Goal: Task Accomplishment & Management: Manage account settings

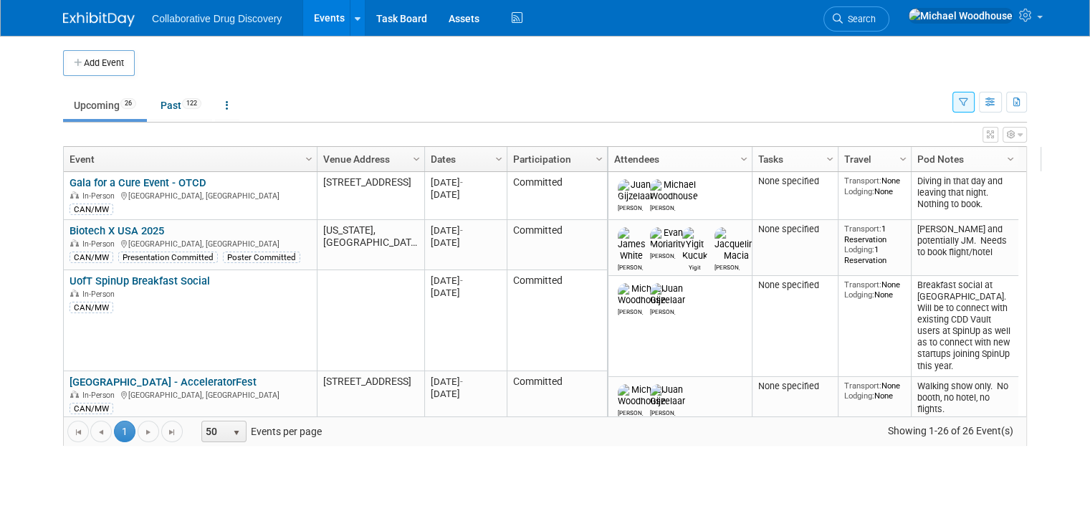
click at [892, 90] on ul "Upcoming 26 Past 122 All Events 148 Past and Upcoming Grouped Annually Events g…" at bounding box center [507, 106] width 889 height 32
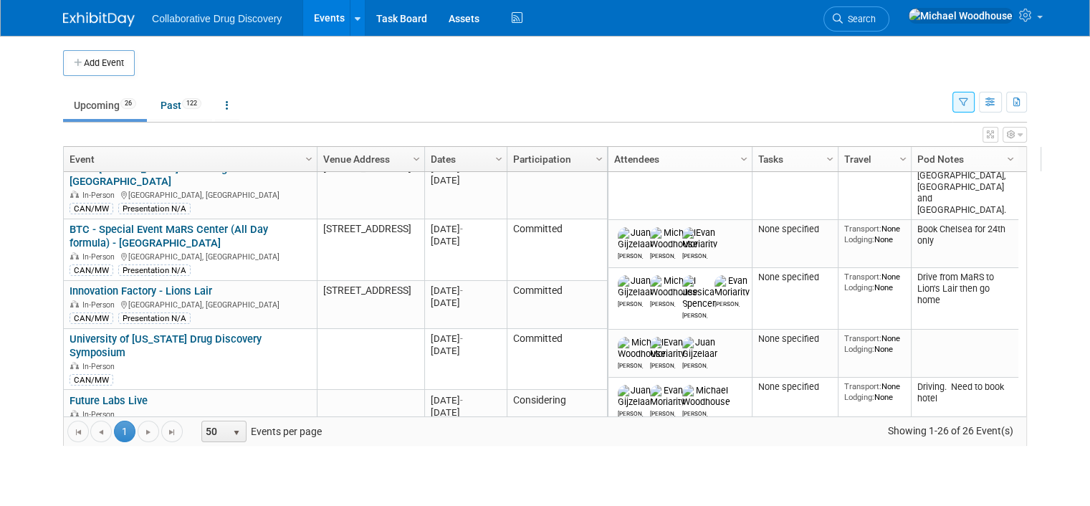
scroll to position [373, 0]
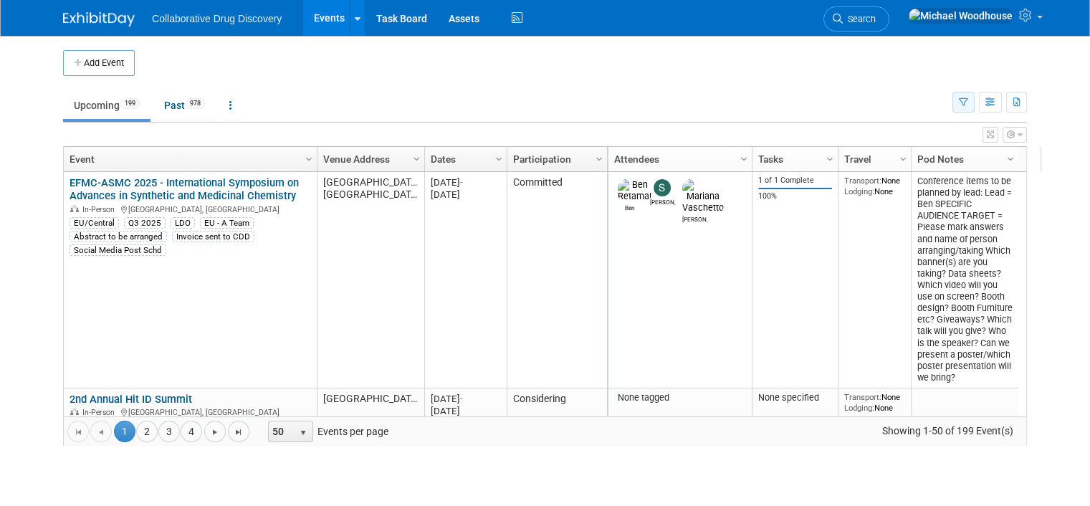
click at [968, 102] on icon "button" at bounding box center [963, 102] width 9 height 9
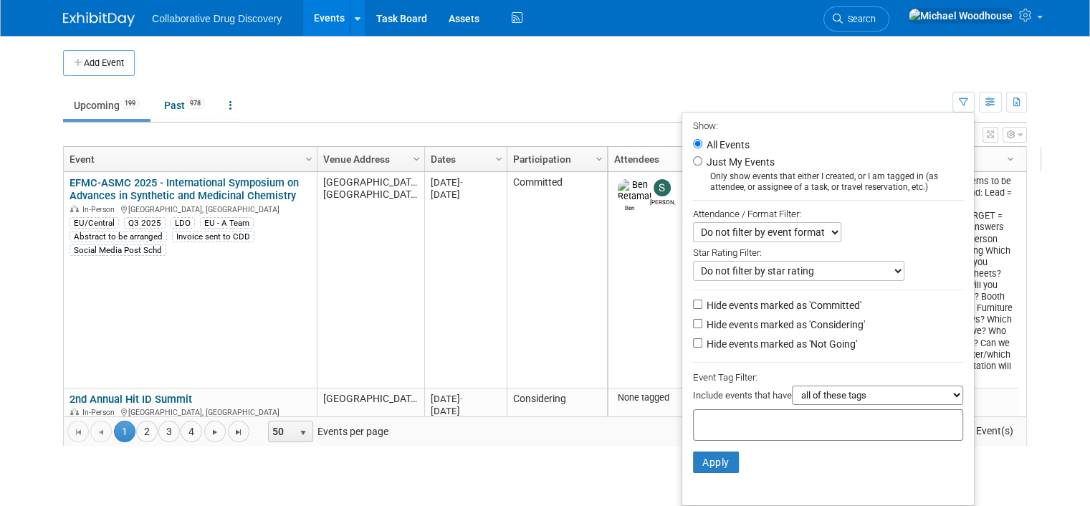
click at [782, 425] on input "text" at bounding box center [756, 423] width 115 height 14
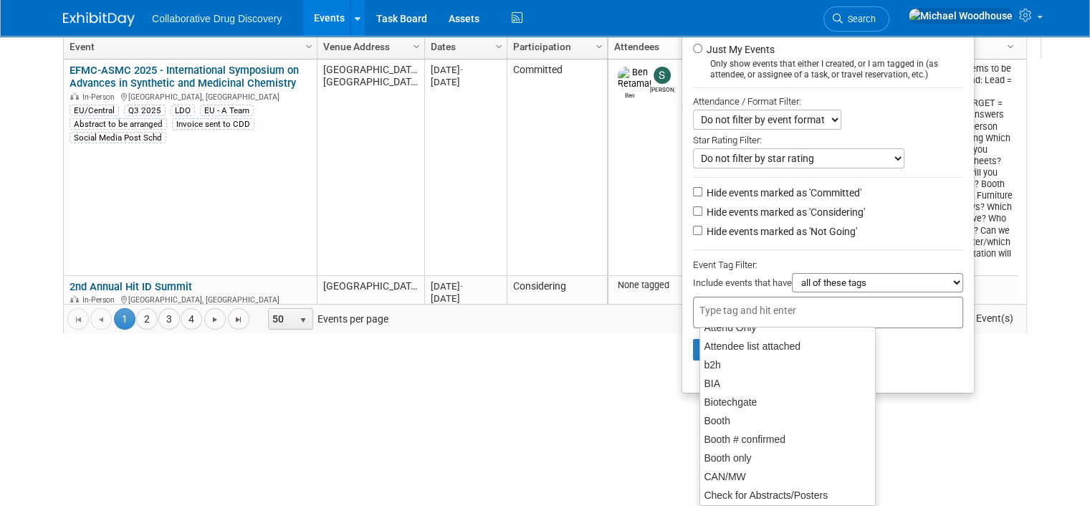
scroll to position [143, 0]
click at [757, 477] on div "CAN/MW" at bounding box center [787, 477] width 176 height 20
type input "CAN/MW"
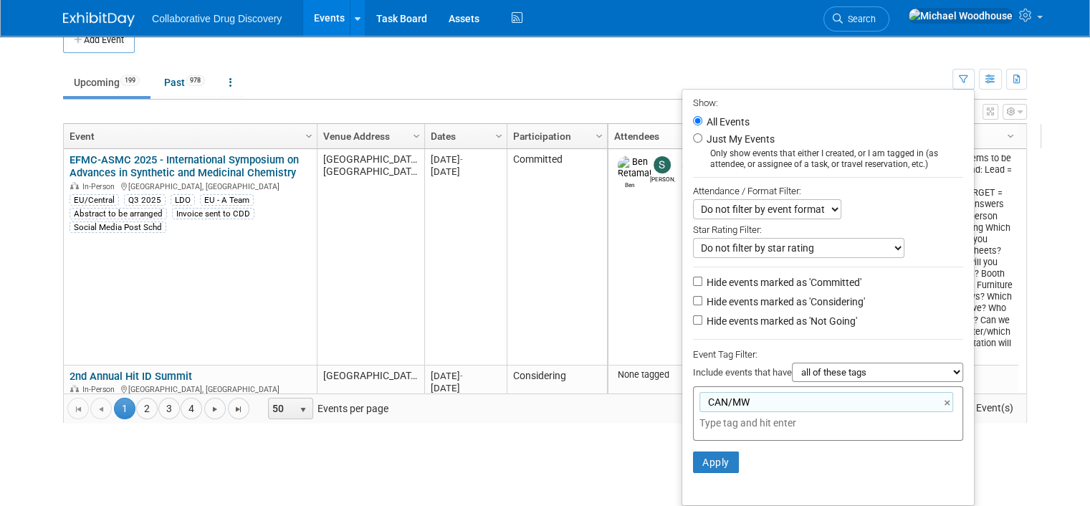
scroll to position [20, 0]
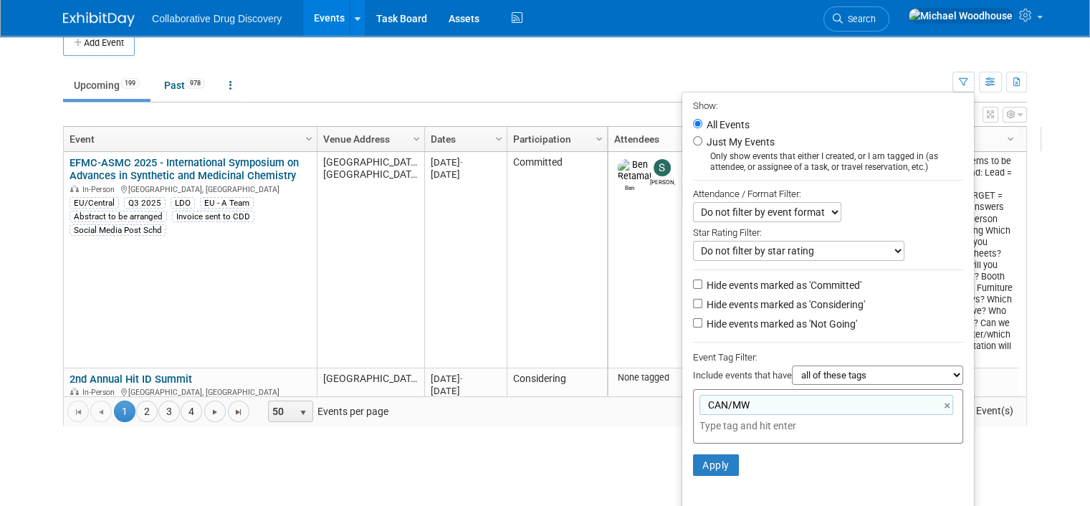
click at [742, 317] on label "Hide events marked as 'Not Going'" at bounding box center [780, 324] width 153 height 14
click at [702, 318] on input "Hide events marked as 'Not Going'" at bounding box center [697, 322] width 9 height 9
checkbox input "true"
click at [722, 465] on button "Apply" at bounding box center [716, 465] width 46 height 22
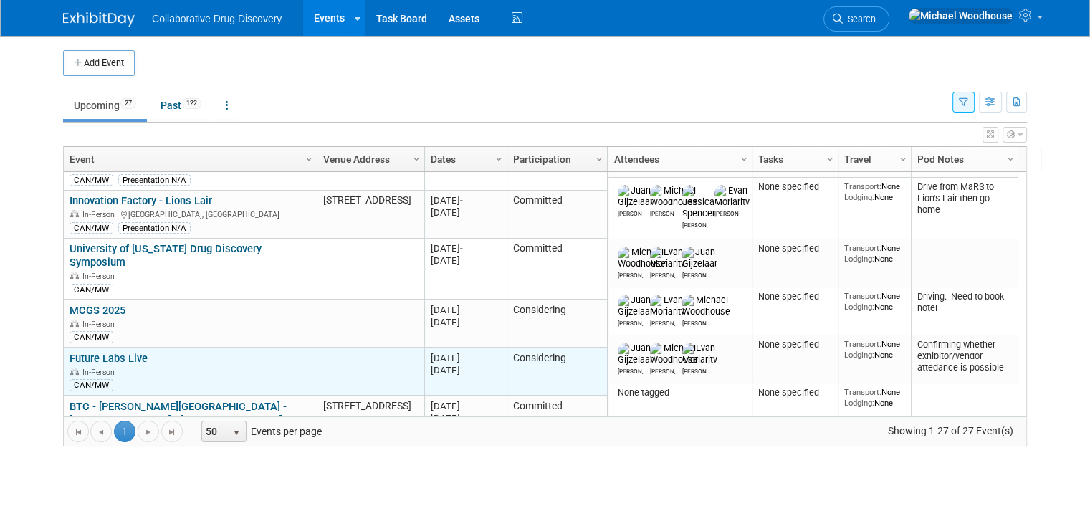
scroll to position [516, 0]
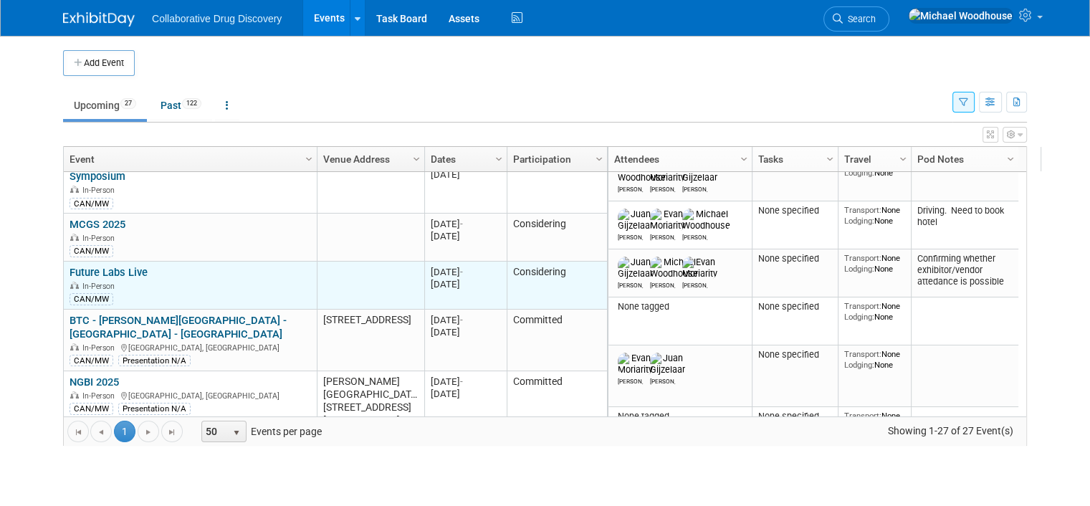
click at [119, 266] on link "Future Labs Live" at bounding box center [109, 272] width 78 height 13
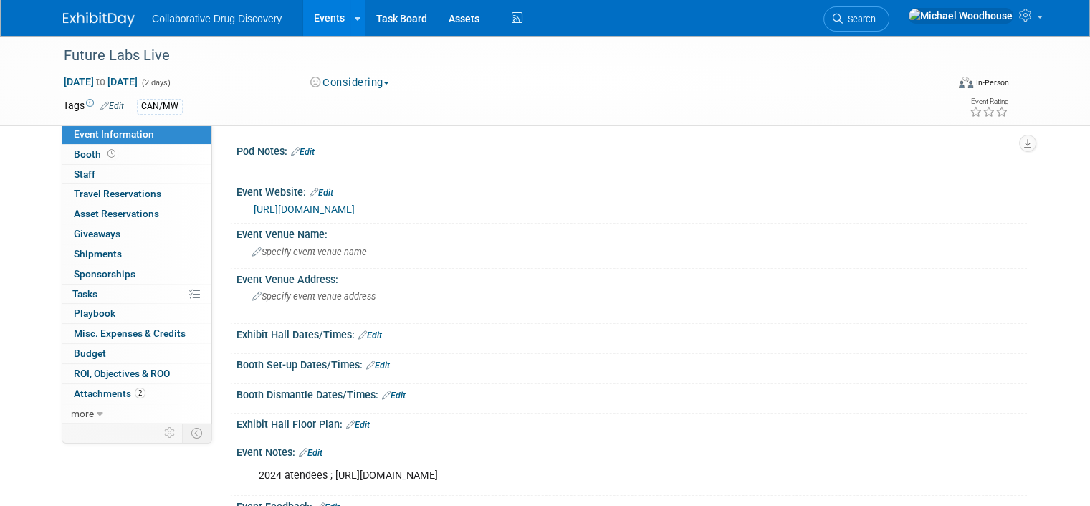
click at [355, 206] on link "[URL][DOMAIN_NAME]" at bounding box center [304, 209] width 101 height 11
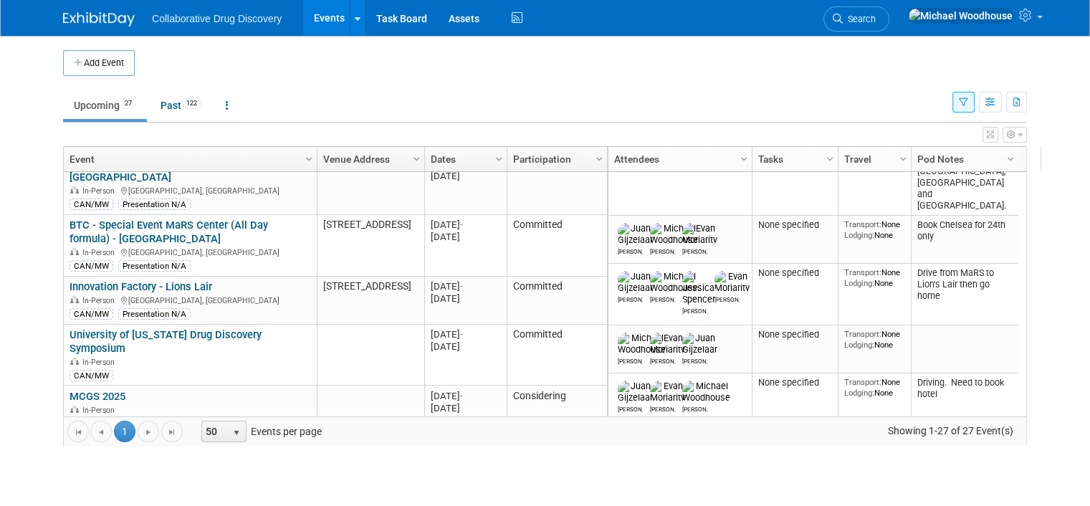
scroll to position [430, 0]
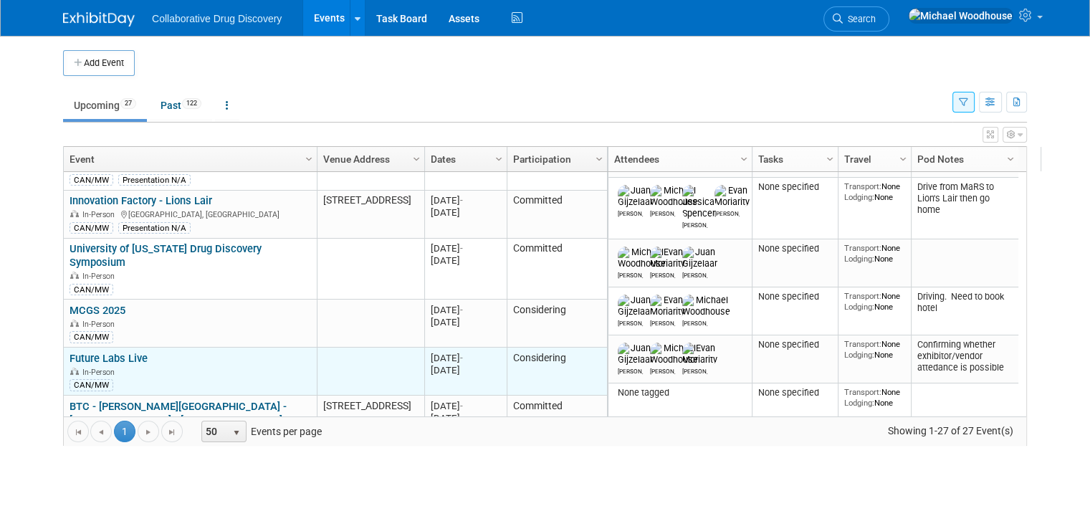
click at [221, 377] on div "CAN/MW" at bounding box center [190, 384] width 241 height 14
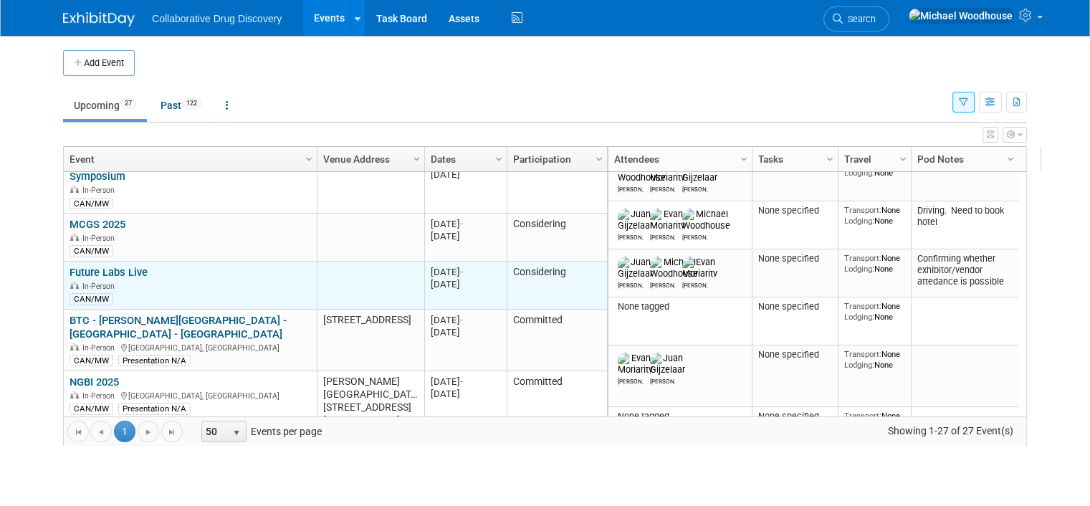
click at [269, 266] on div "Future Labs Live In-Person CAN/MW" at bounding box center [190, 285] width 241 height 39
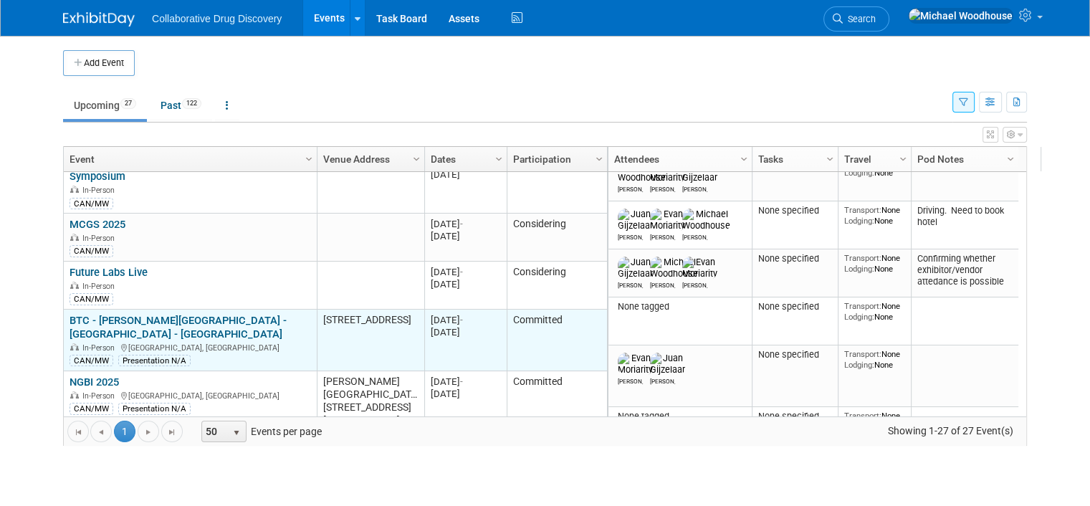
scroll to position [602, 0]
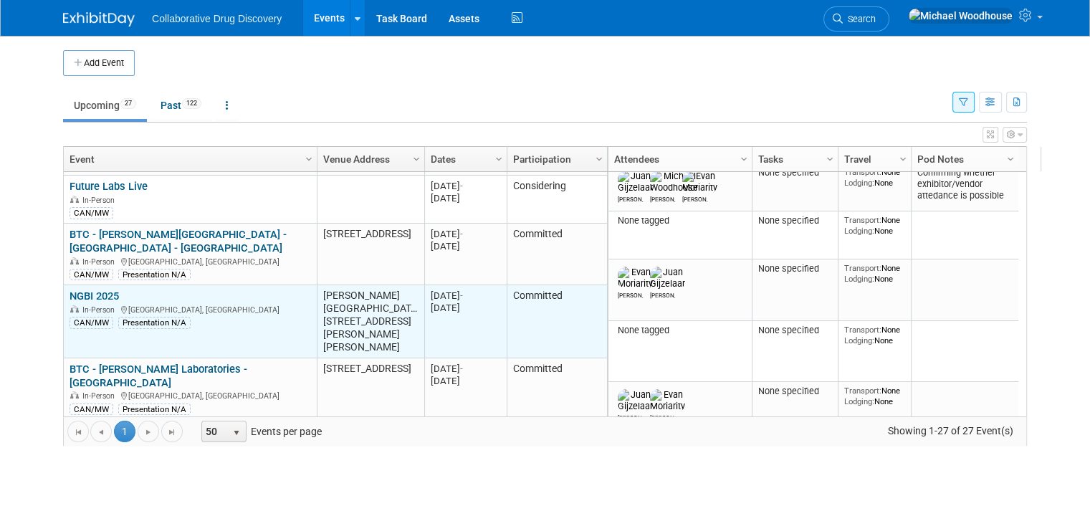
click at [70, 290] on link "NGBI 2025" at bounding box center [94, 296] width 49 height 13
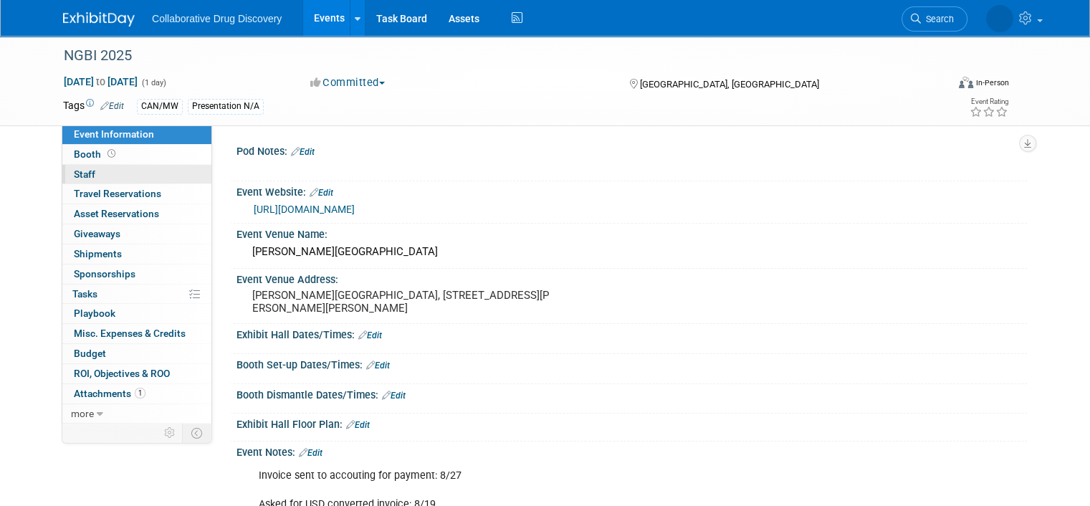
click at [83, 170] on link "0 Staff 0" at bounding box center [136, 174] width 149 height 19
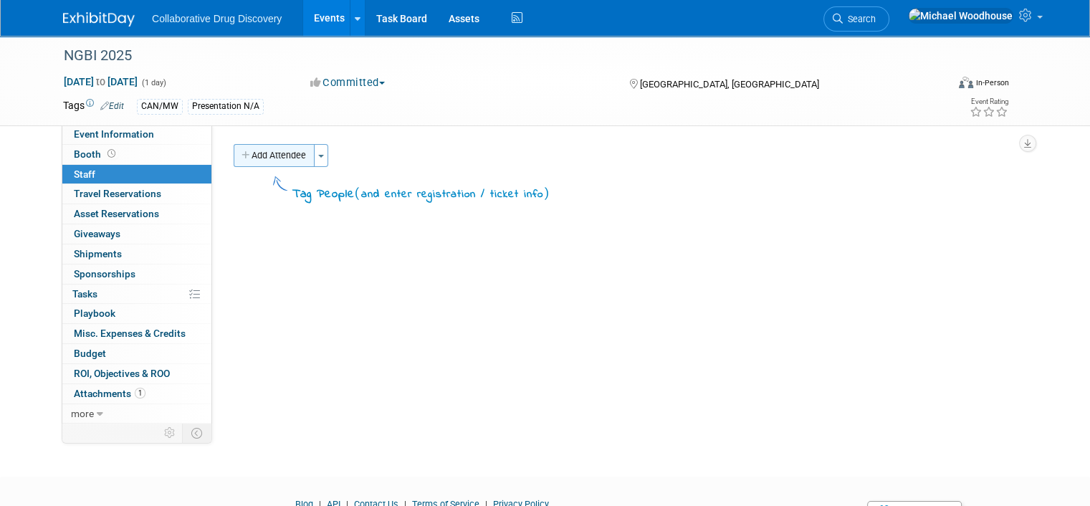
click at [287, 156] on button "Add Attendee" at bounding box center [274, 155] width 81 height 23
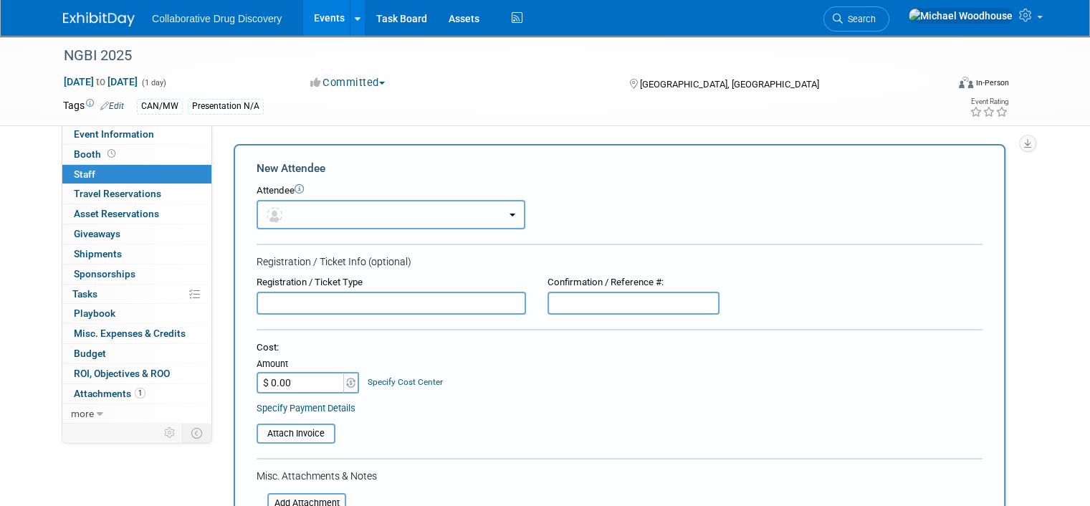
click at [332, 204] on button "button" at bounding box center [391, 214] width 269 height 29
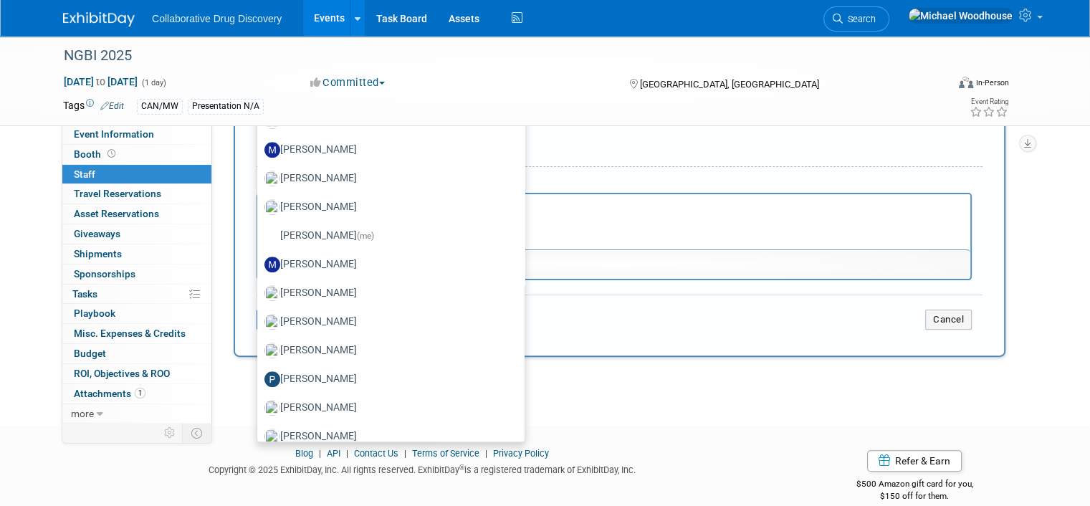
scroll to position [860, 0]
click at [324, 231] on label "Michael Woodhouse (me)" at bounding box center [387, 234] width 246 height 23
click at [259, 231] on input "Michael Woodhouse (me)" at bounding box center [254, 232] width 9 height 9
select select "c3e81ee7-1082-46ec-8c9d-fb36e02a9795"
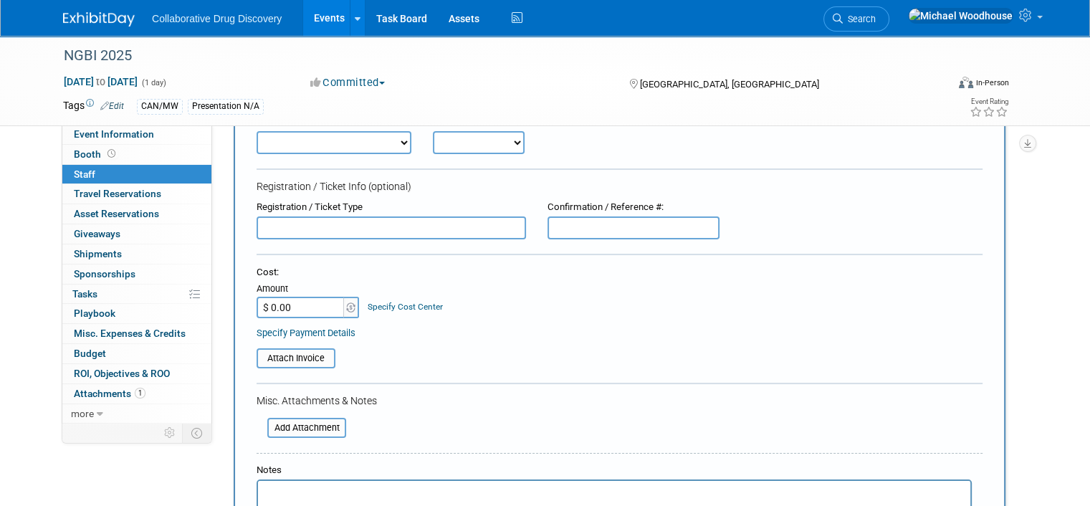
scroll to position [0, 0]
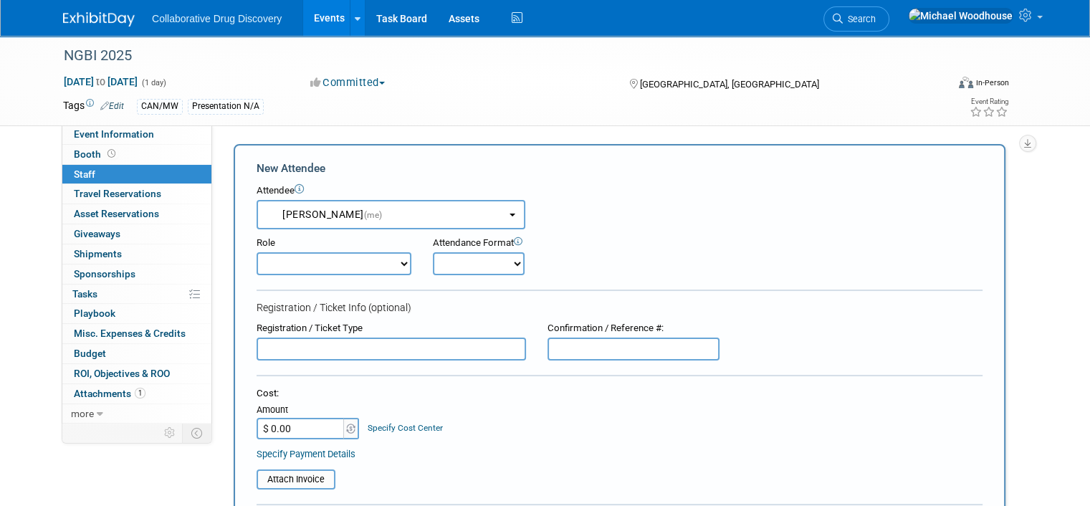
click at [323, 258] on select "Considering Demonstrator Host Planner Presenter Sales Representative Set-up/Dis…" at bounding box center [334, 263] width 155 height 23
select select "4"
click at [257, 252] on select "Considering Demonstrator Host Planner Presenter Sales Representative Set-up/Dis…" at bounding box center [334, 263] width 155 height 23
click at [451, 257] on select "Onsite Remote" at bounding box center [479, 263] width 92 height 23
select select "1"
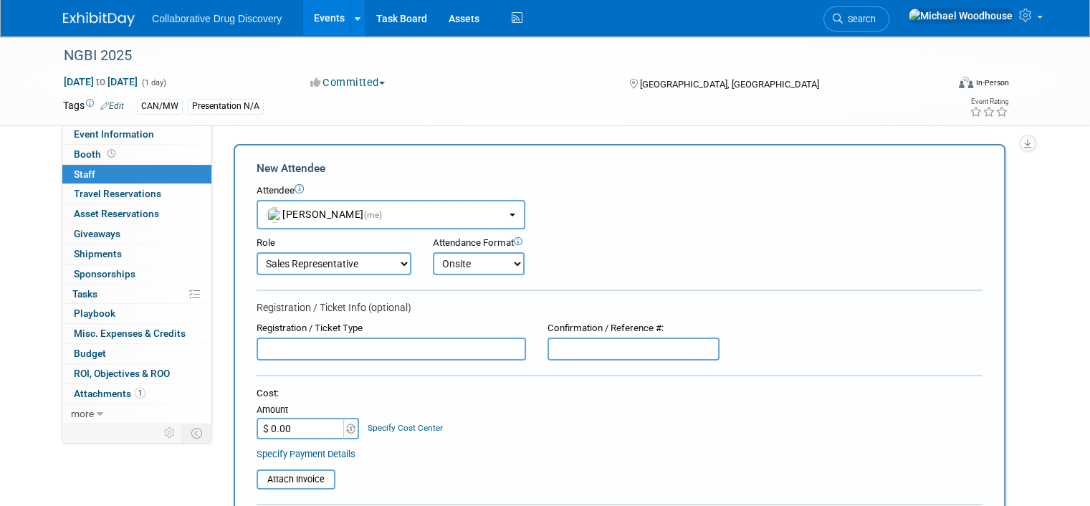
click at [433, 252] on select "Onsite Remote" at bounding box center [479, 263] width 92 height 23
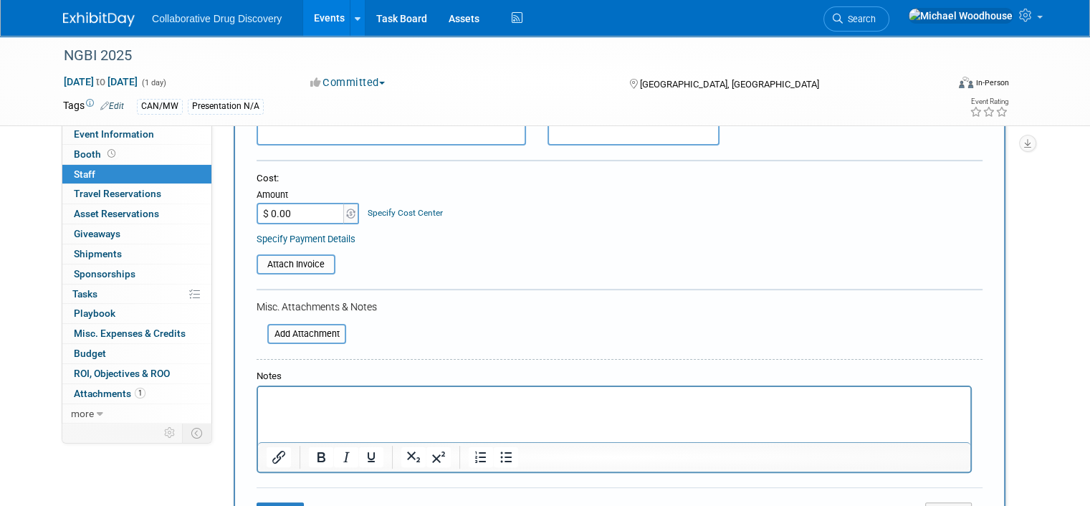
scroll to position [358, 0]
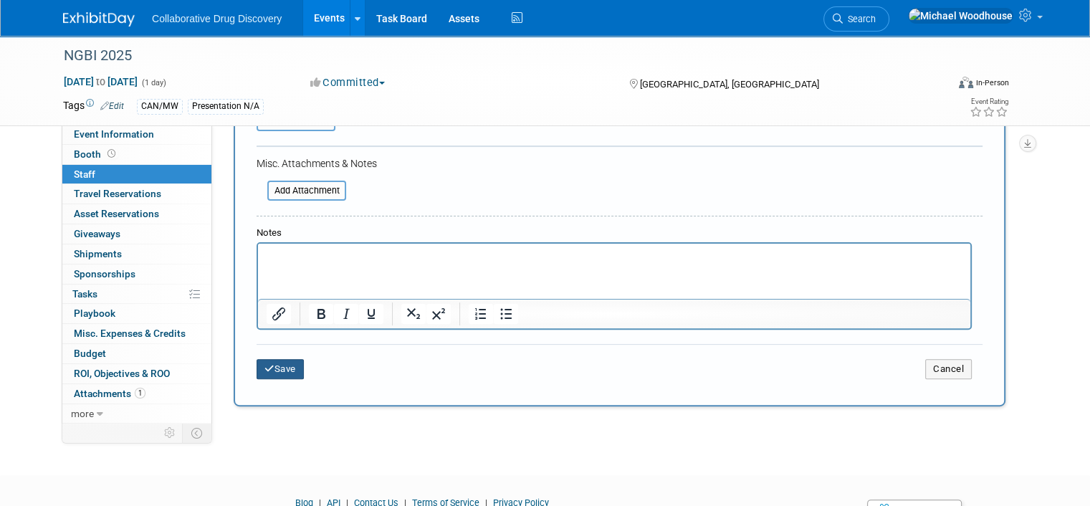
click at [284, 359] on button "Save" at bounding box center [280, 369] width 47 height 20
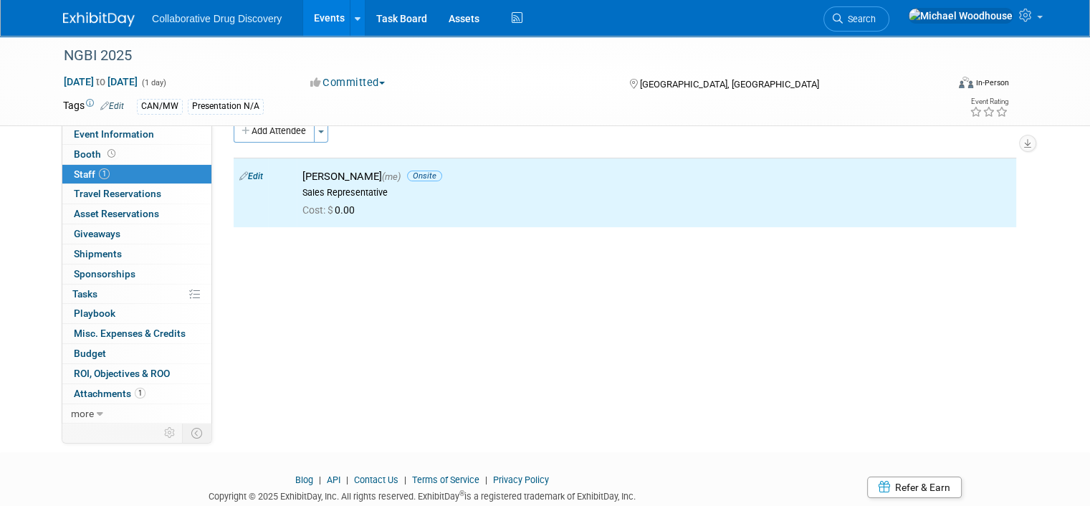
scroll to position [0, 0]
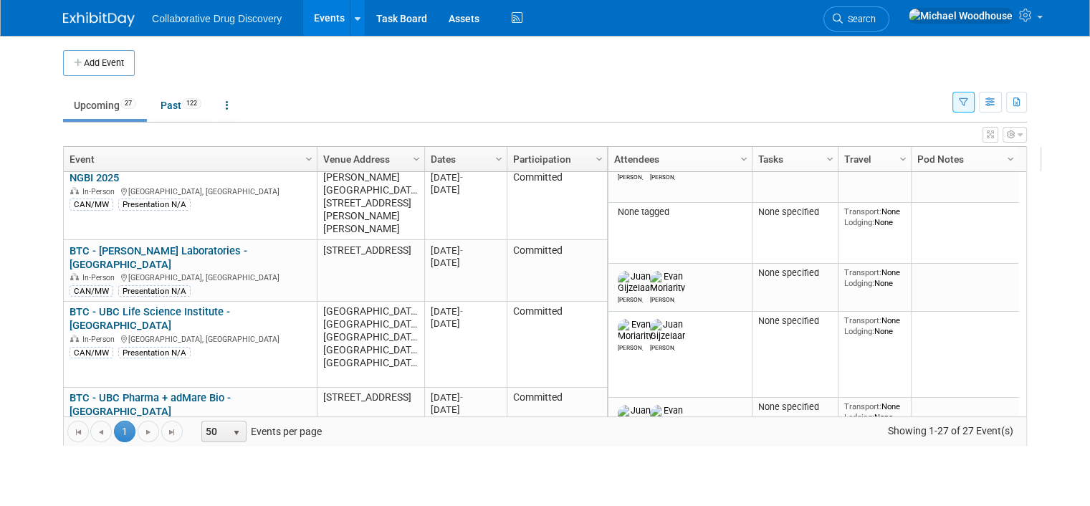
scroll to position [634, 0]
